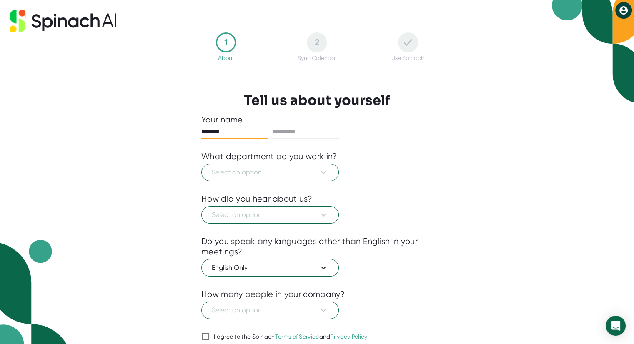
type input "*******"
type input "******"
click at [248, 169] on span "Select an option" at bounding box center [270, 173] width 117 height 10
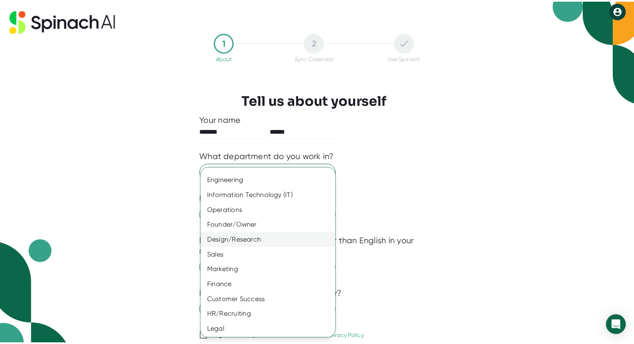
scroll to position [12, 0]
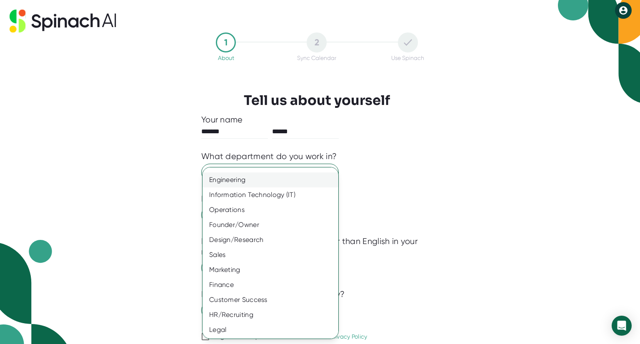
click at [240, 186] on div "Engineering" at bounding box center [274, 180] width 142 height 15
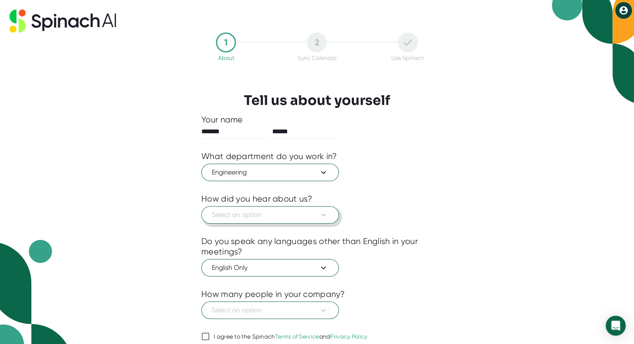
click at [239, 218] on span "Select an option" at bounding box center [270, 215] width 117 height 10
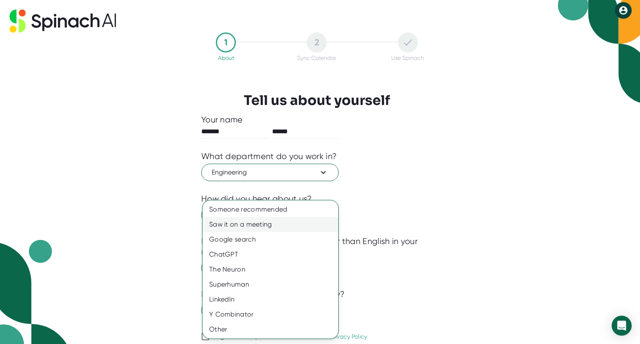
click at [238, 228] on div "Saw it on a meeting" at bounding box center [271, 224] width 136 height 15
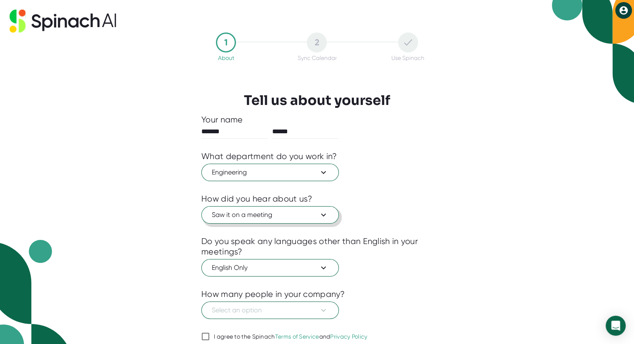
scroll to position [32, 0]
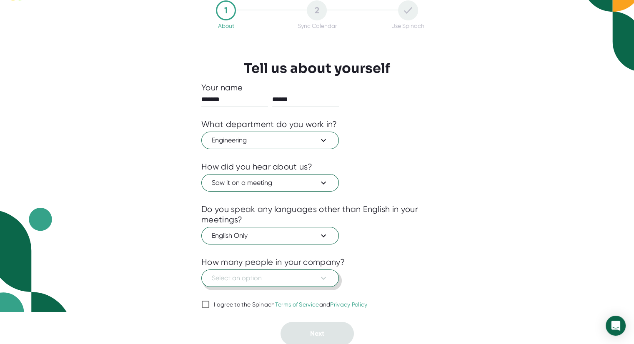
drag, startPoint x: 236, startPoint y: 286, endPoint x: 240, endPoint y: 278, distance: 9.0
click at [240, 278] on div "Your name ******* ****** What department do you work in? Engineering How did yo…" at bounding box center [316, 214] width 231 height 263
click at [240, 278] on span "Select an option" at bounding box center [270, 278] width 117 height 10
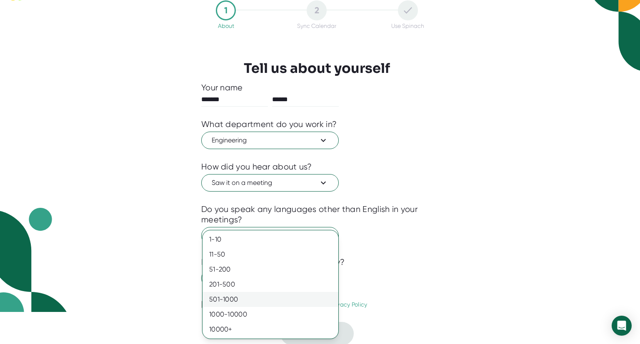
click at [240, 301] on div "501-1000" at bounding box center [271, 299] width 136 height 15
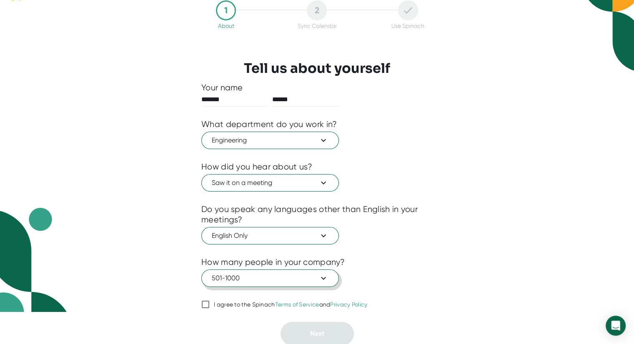
click at [243, 279] on span "501-1000" at bounding box center [270, 278] width 117 height 10
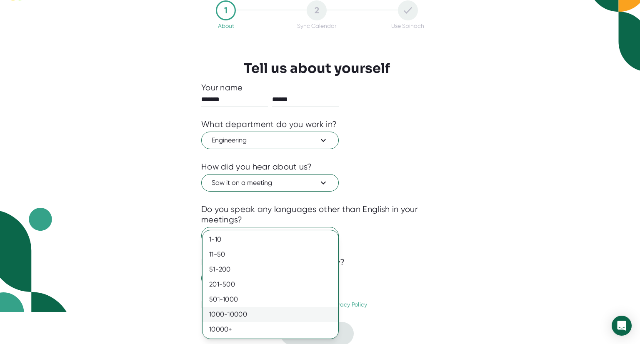
click at [236, 311] on div "1000-10000" at bounding box center [271, 314] width 136 height 15
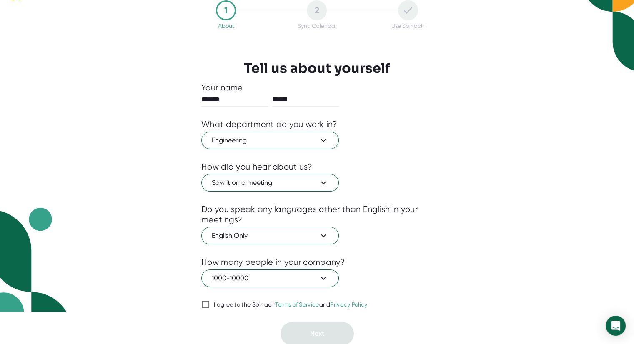
click at [215, 307] on label "I agree to the Spinach Terms of Service and Privacy Policy" at bounding box center [284, 305] width 166 height 10
click at [210, 307] on input "I agree to the Spinach Terms of Service and Privacy Policy" at bounding box center [205, 305] width 8 height 10
checkbox input "true"
click at [311, 334] on span "Next" at bounding box center [317, 334] width 14 height 8
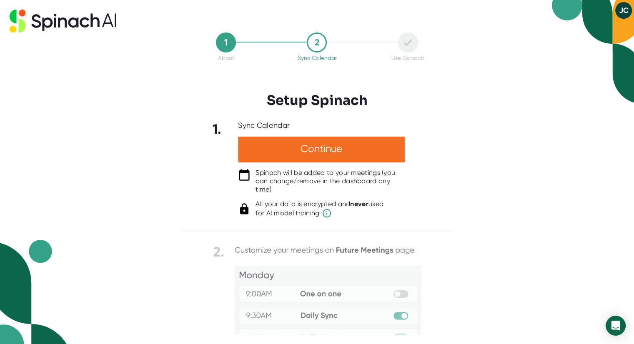
scroll to position [0, 0]
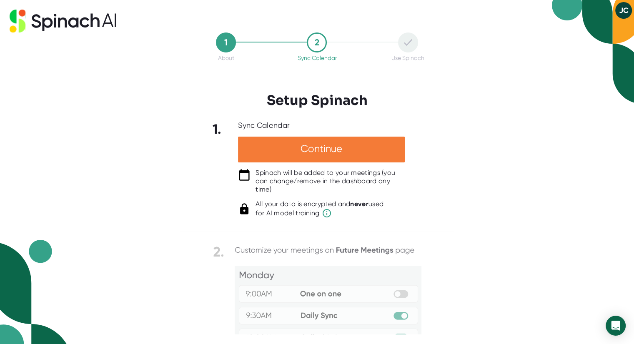
click at [297, 148] on div "Continue" at bounding box center [321, 150] width 167 height 26
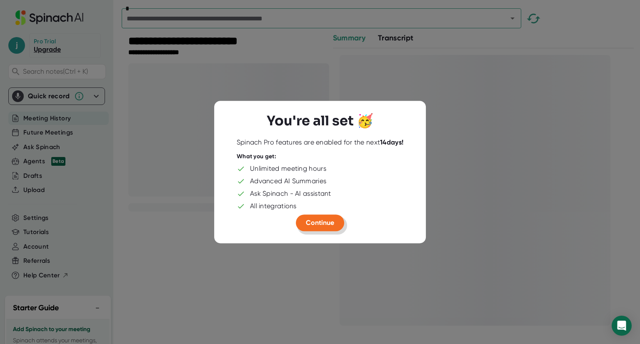
click at [318, 220] on span "Continue" at bounding box center [320, 223] width 28 height 8
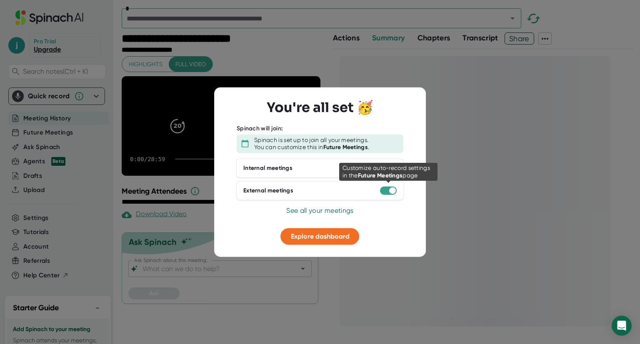
click at [389, 194] on div at bounding box center [388, 190] width 17 height 8
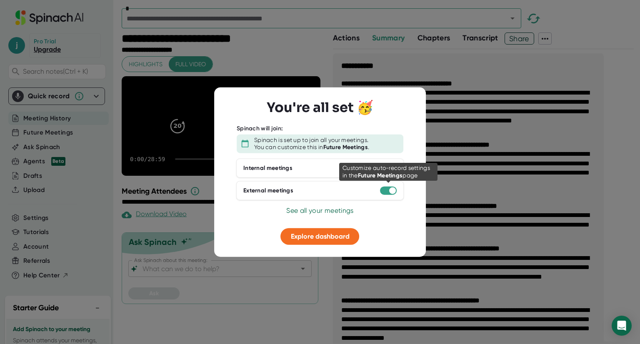
click at [386, 189] on div at bounding box center [388, 190] width 17 height 8
click at [384, 189] on div at bounding box center [388, 190] width 17 height 8
click at [389, 193] on div at bounding box center [388, 190] width 17 height 8
drag, startPoint x: 387, startPoint y: 191, endPoint x: 356, endPoint y: 191, distance: 31.7
click at [356, 191] on div "External meetings" at bounding box center [320, 190] width 168 height 19
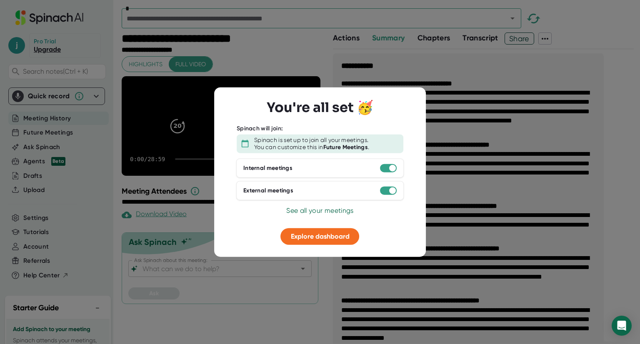
click at [554, 207] on div at bounding box center [320, 172] width 640 height 344
click at [315, 233] on span "Explore dashboard" at bounding box center [320, 236] width 59 height 8
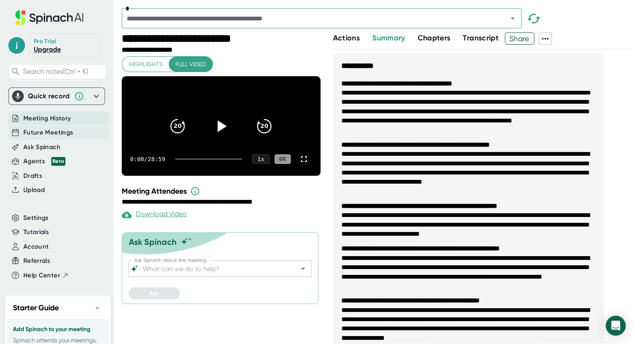
click at [34, 131] on span "Future Meetings" at bounding box center [48, 133] width 50 height 10
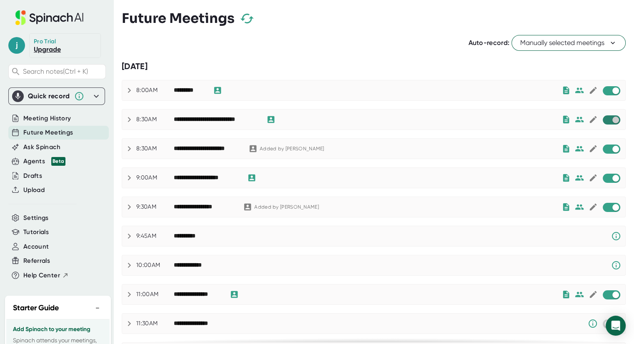
click at [609, 117] on input "checkbox" at bounding box center [616, 120] width 24 height 8
checkbox input "true"
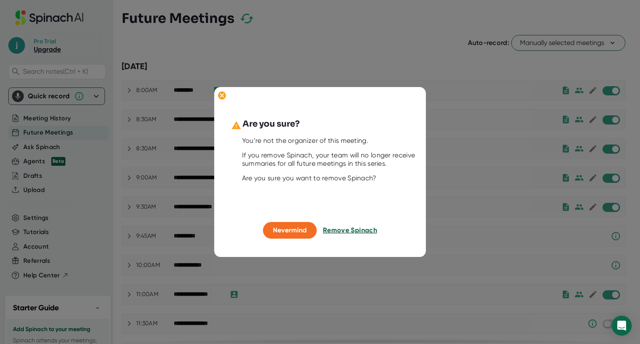
click at [340, 230] on span "Remove Spinach" at bounding box center [350, 230] width 54 height 8
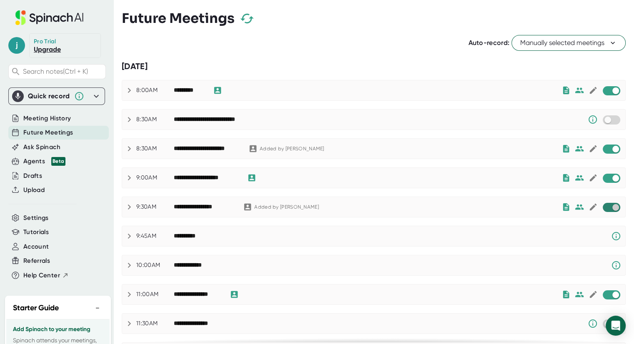
click at [605, 204] on input "checkbox" at bounding box center [616, 208] width 24 height 8
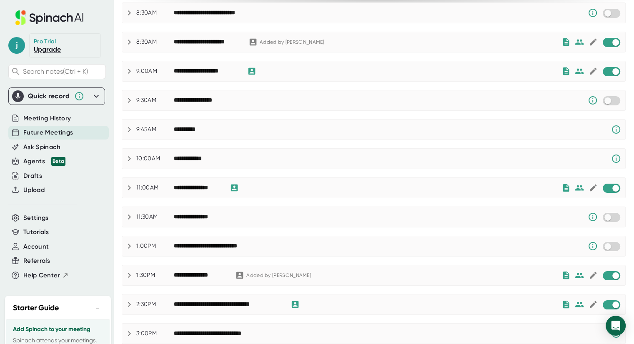
scroll to position [133, 0]
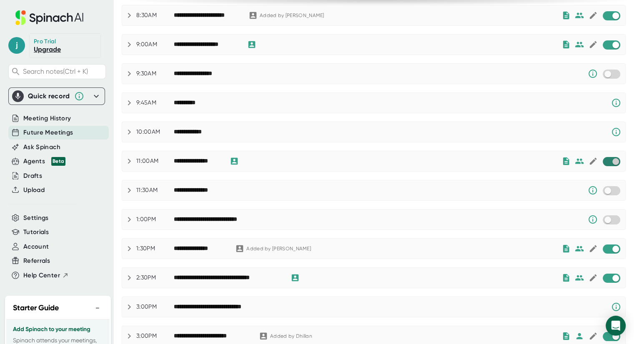
click at [609, 159] on input "checkbox" at bounding box center [616, 162] width 24 height 8
checkbox input "true"
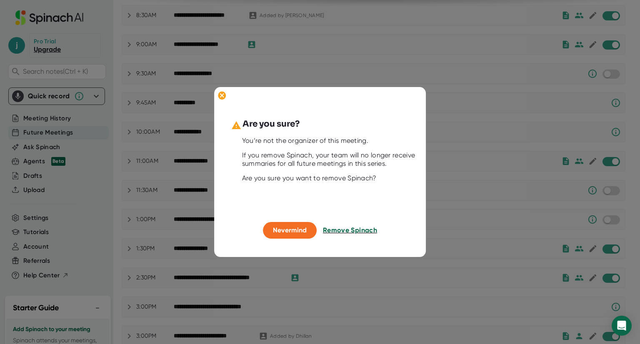
click at [348, 232] on span "Remove Spinach" at bounding box center [350, 230] width 54 height 8
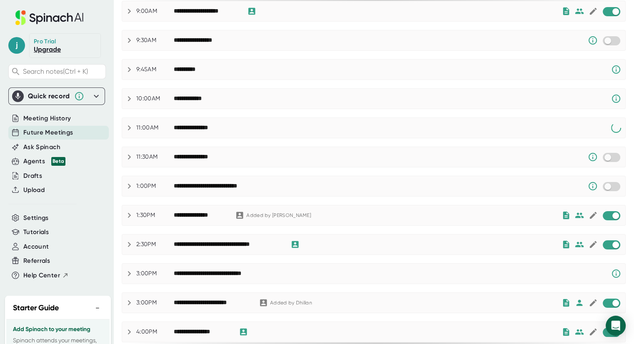
scroll to position [170, 0]
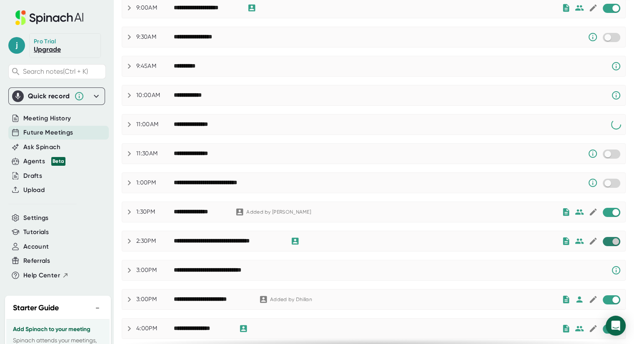
click at [606, 242] on input "checkbox" at bounding box center [616, 242] width 24 height 8
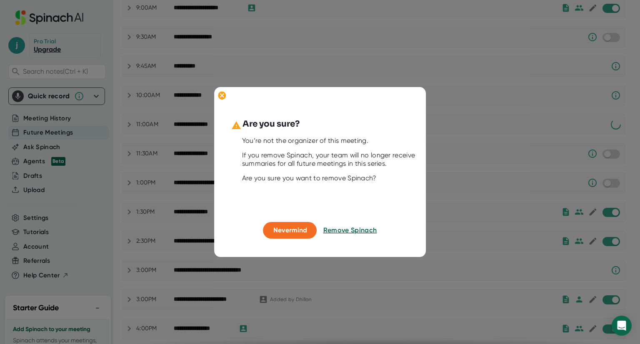
click at [606, 242] on div at bounding box center [320, 172] width 640 height 344
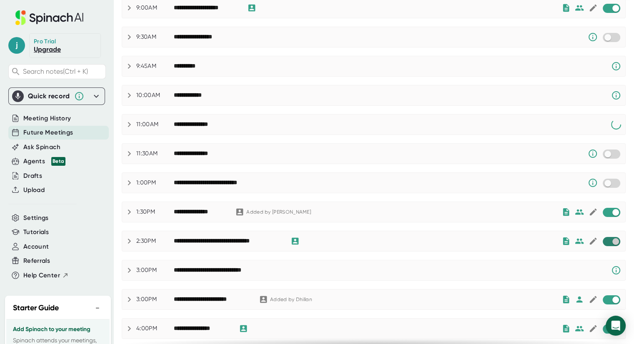
click at [604, 242] on input "checkbox" at bounding box center [616, 242] width 24 height 8
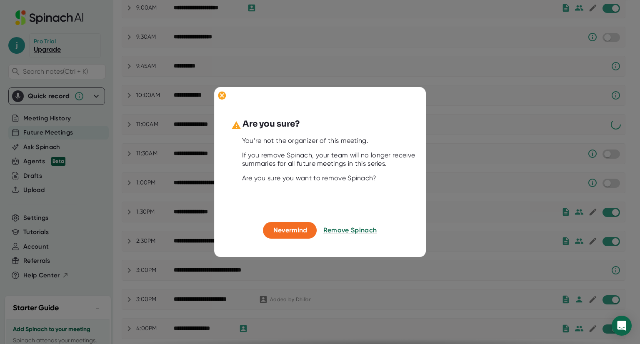
click at [604, 242] on div at bounding box center [320, 172] width 640 height 344
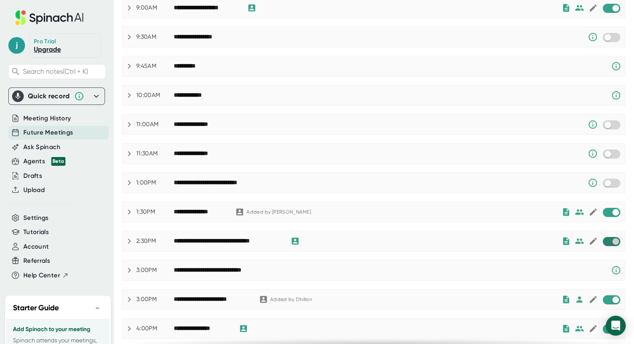
click at [607, 238] on input "checkbox" at bounding box center [616, 242] width 24 height 8
checkbox input "true"
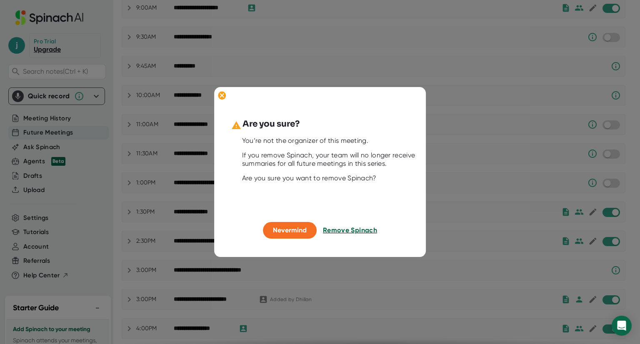
click at [366, 230] on span "Remove Spinach" at bounding box center [350, 230] width 54 height 8
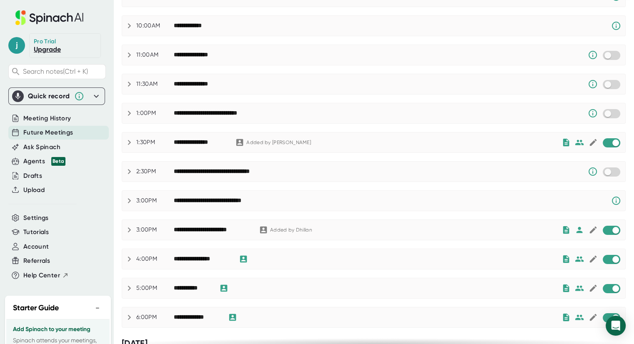
scroll to position [254, 0]
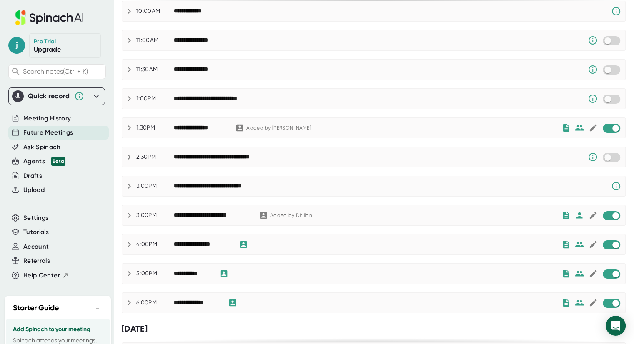
click at [604, 247] on div "**********" at bounding box center [373, 245] width 503 height 20
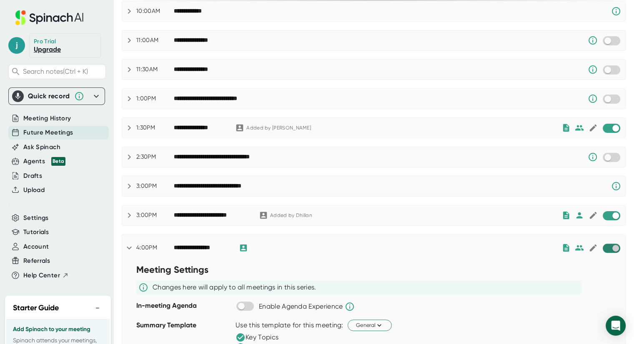
click at [605, 246] on input "checkbox" at bounding box center [616, 249] width 24 height 8
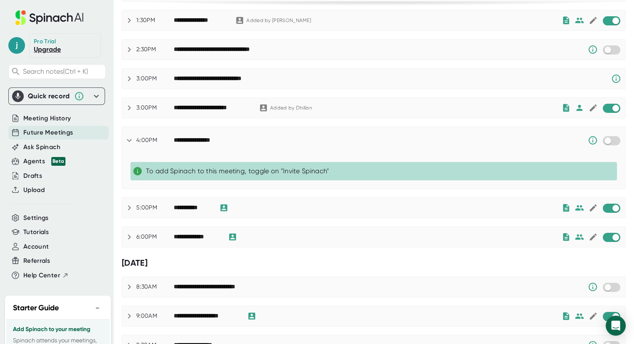
scroll to position [363, 0]
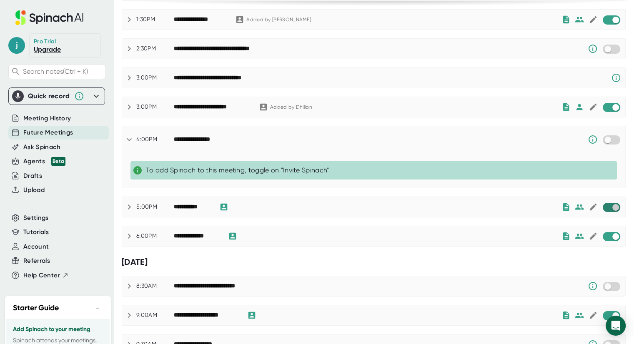
click at [608, 204] on input "checkbox" at bounding box center [616, 208] width 24 height 8
checkbox input "true"
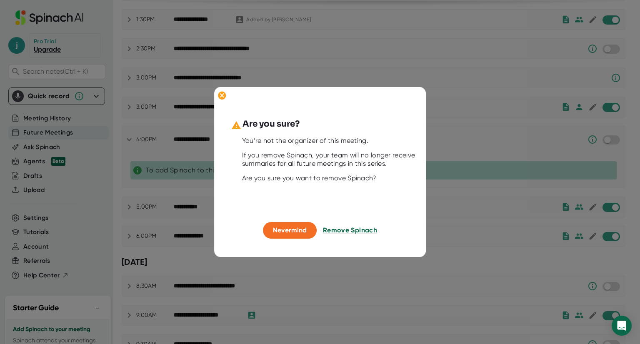
click at [372, 232] on span "Remove Spinach" at bounding box center [350, 230] width 54 height 8
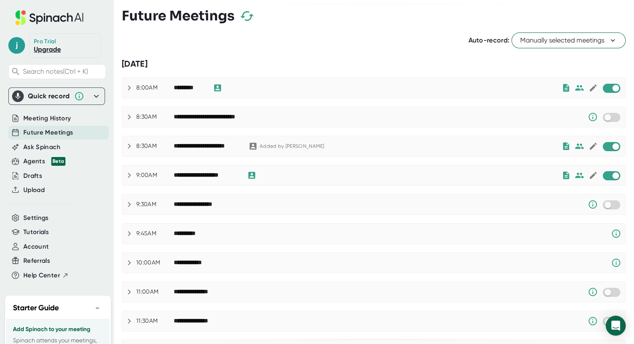
scroll to position [0, 0]
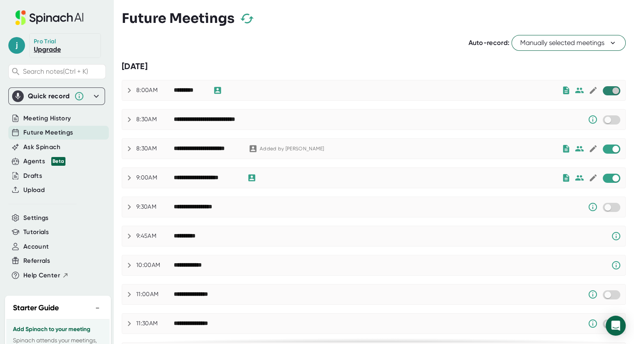
click at [608, 88] on input "checkbox" at bounding box center [616, 91] width 24 height 8
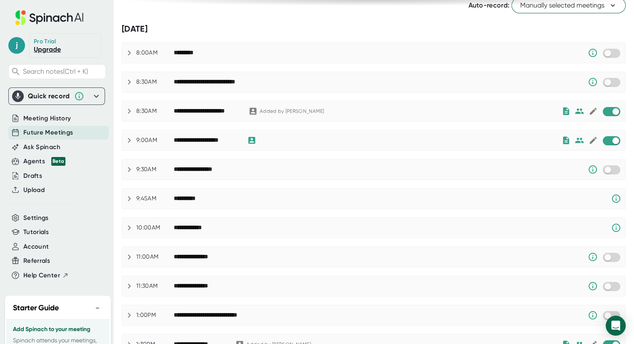
scroll to position [38, 0]
click at [604, 142] on input "checkbox" at bounding box center [616, 141] width 24 height 8
checkbox input "true"
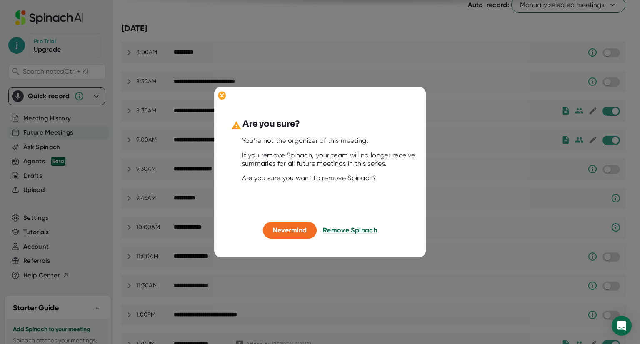
click at [360, 226] on span "Remove Spinach" at bounding box center [350, 230] width 54 height 8
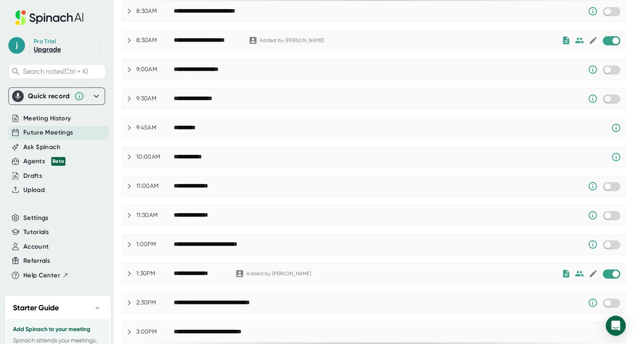
scroll to position [0, 0]
